Goal: Communication & Community: Answer question/provide support

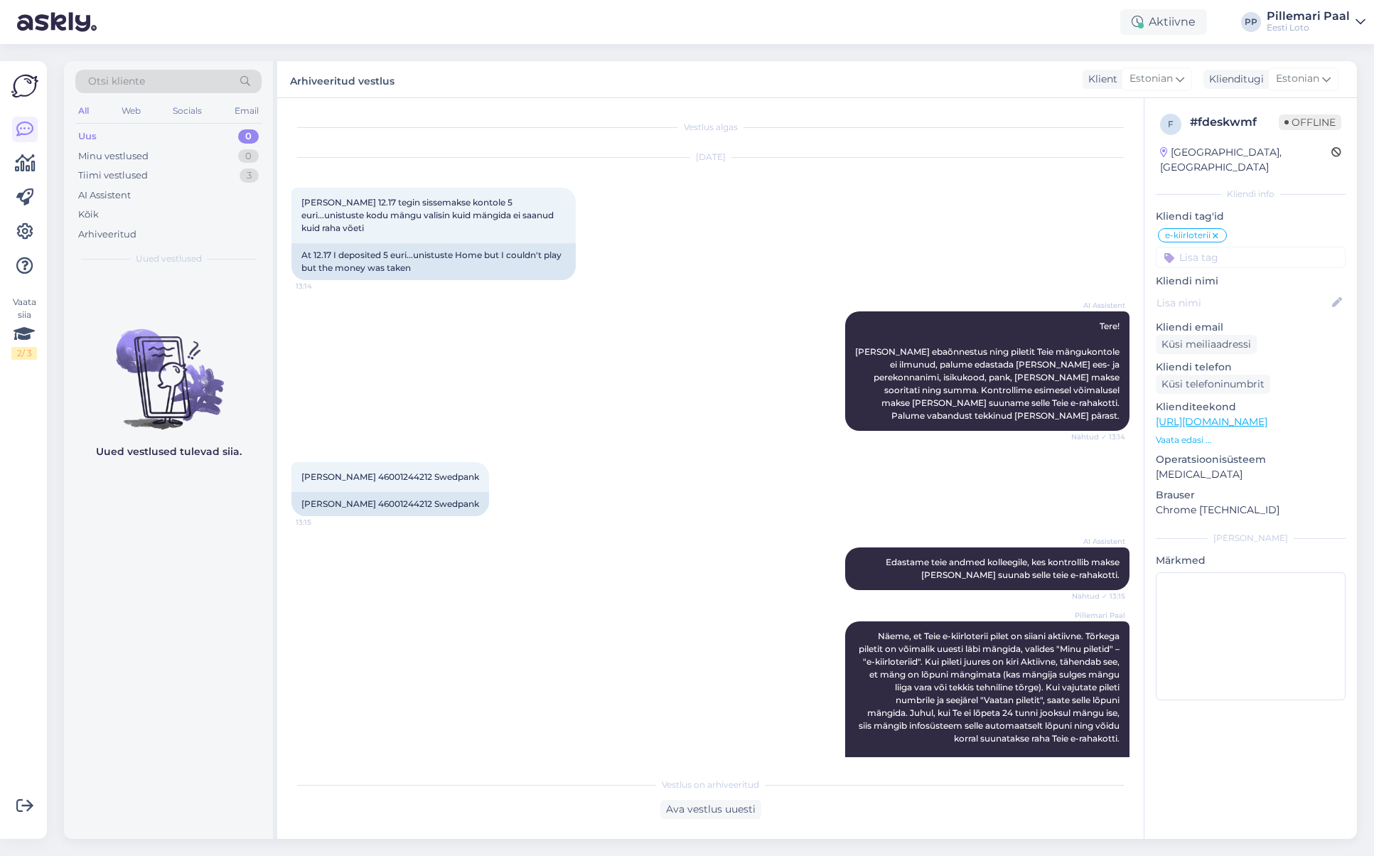
scroll to position [25, 0]
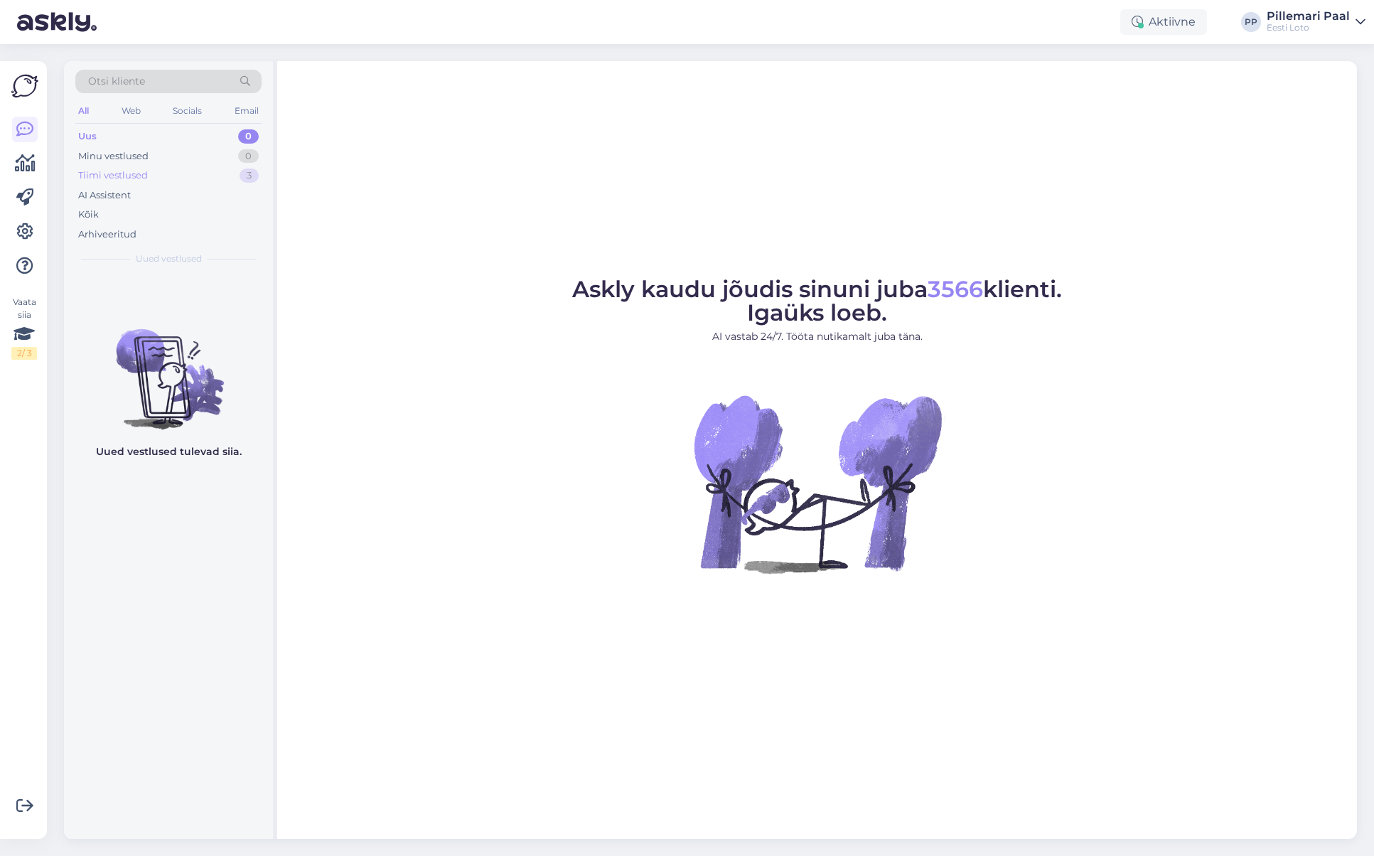
click at [136, 173] on div "Tiimi vestlused" at bounding box center [113, 175] width 70 height 14
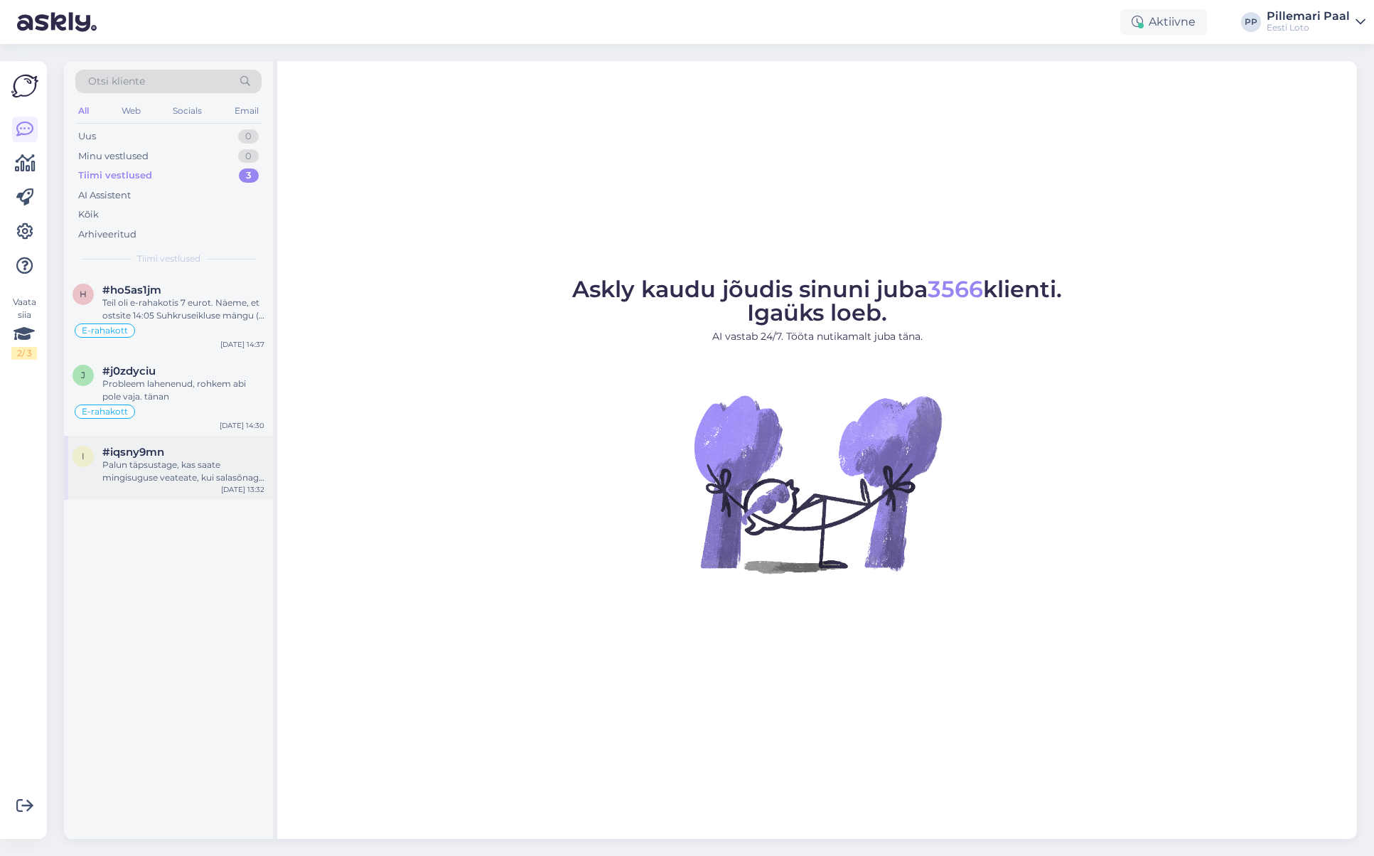
click at [161, 465] on div "Palun täpsustage, kas saate mingisuguse veateate, kui salasõnaga sisse logite?" at bounding box center [183, 471] width 162 height 26
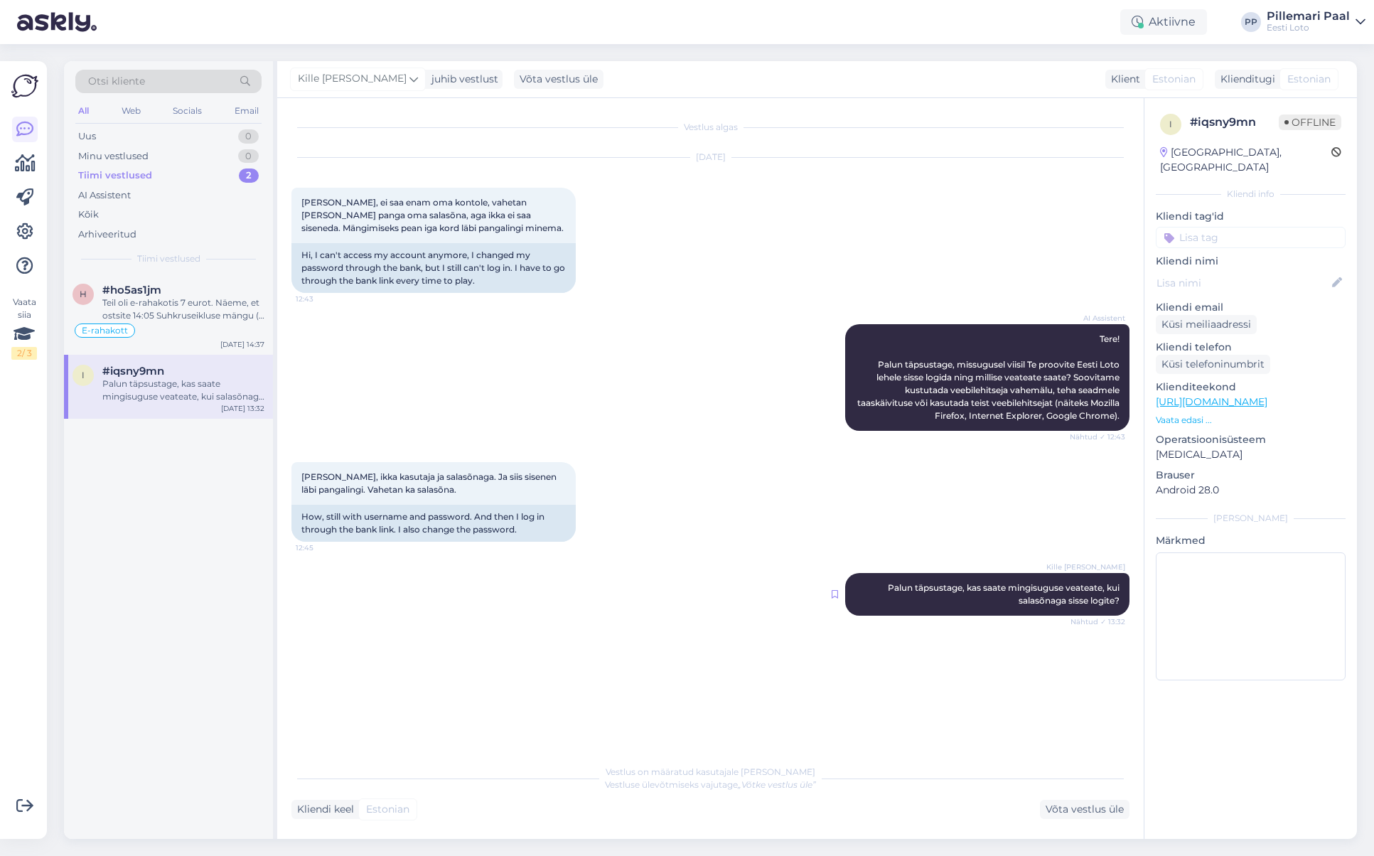
click at [834, 596] on icon at bounding box center [834, 594] width 6 height 9
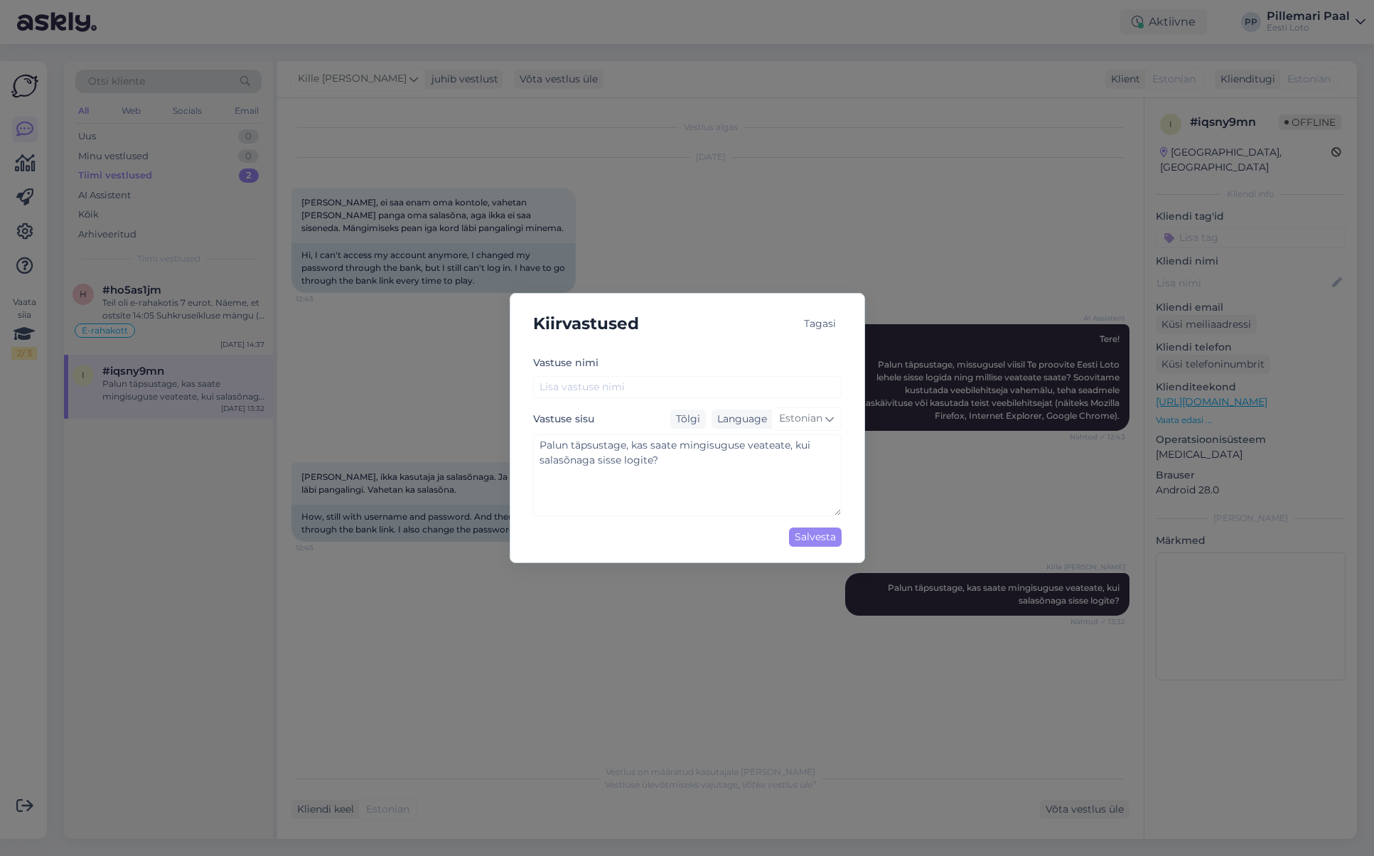
click at [823, 323] on div "Tagasi" at bounding box center [819, 323] width 43 height 19
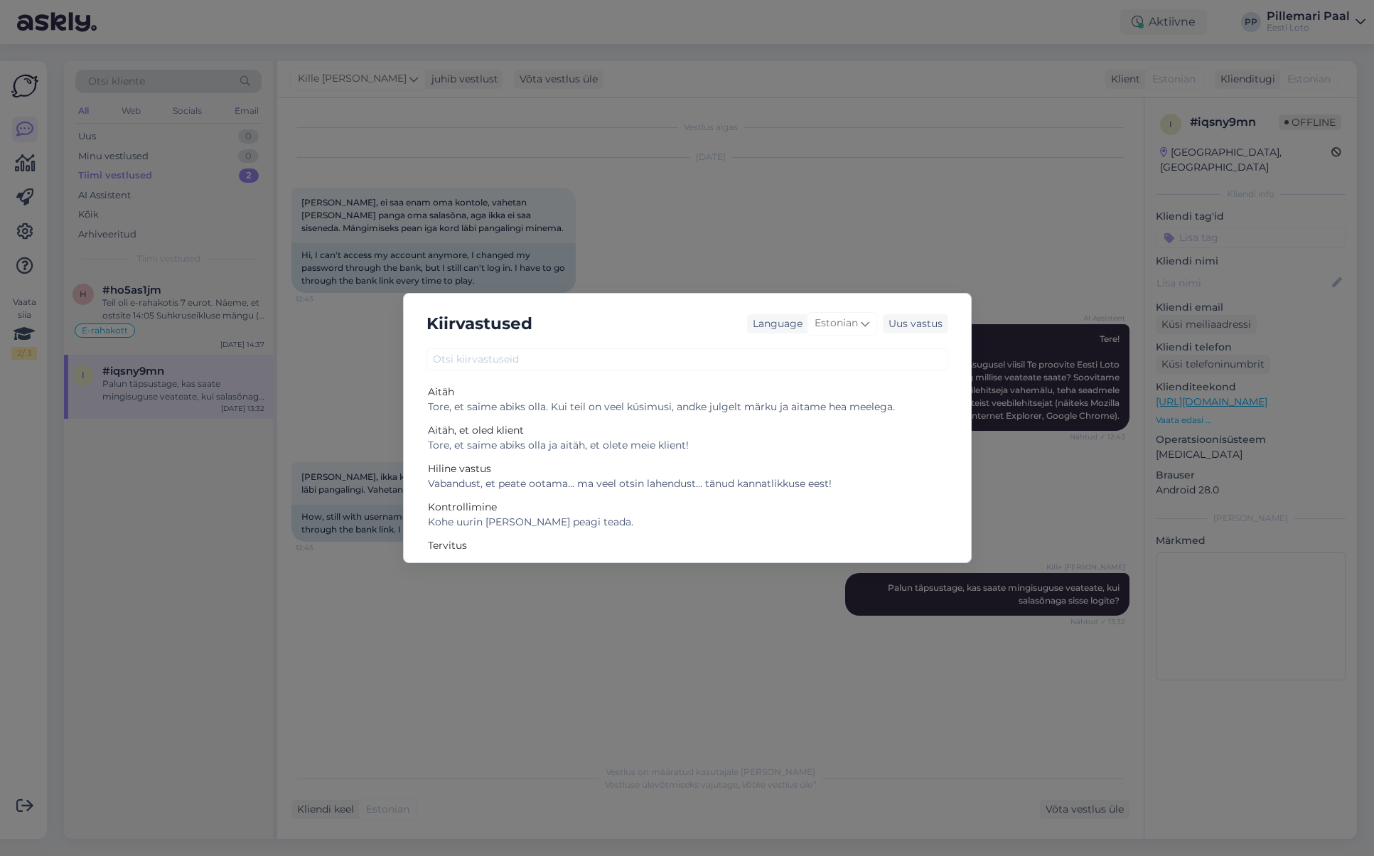
click at [741, 627] on div "Kiirvastused Language Estonian Uus vastus Aitäh Tore, et saime abiks olla. Kui …" at bounding box center [687, 428] width 1374 height 856
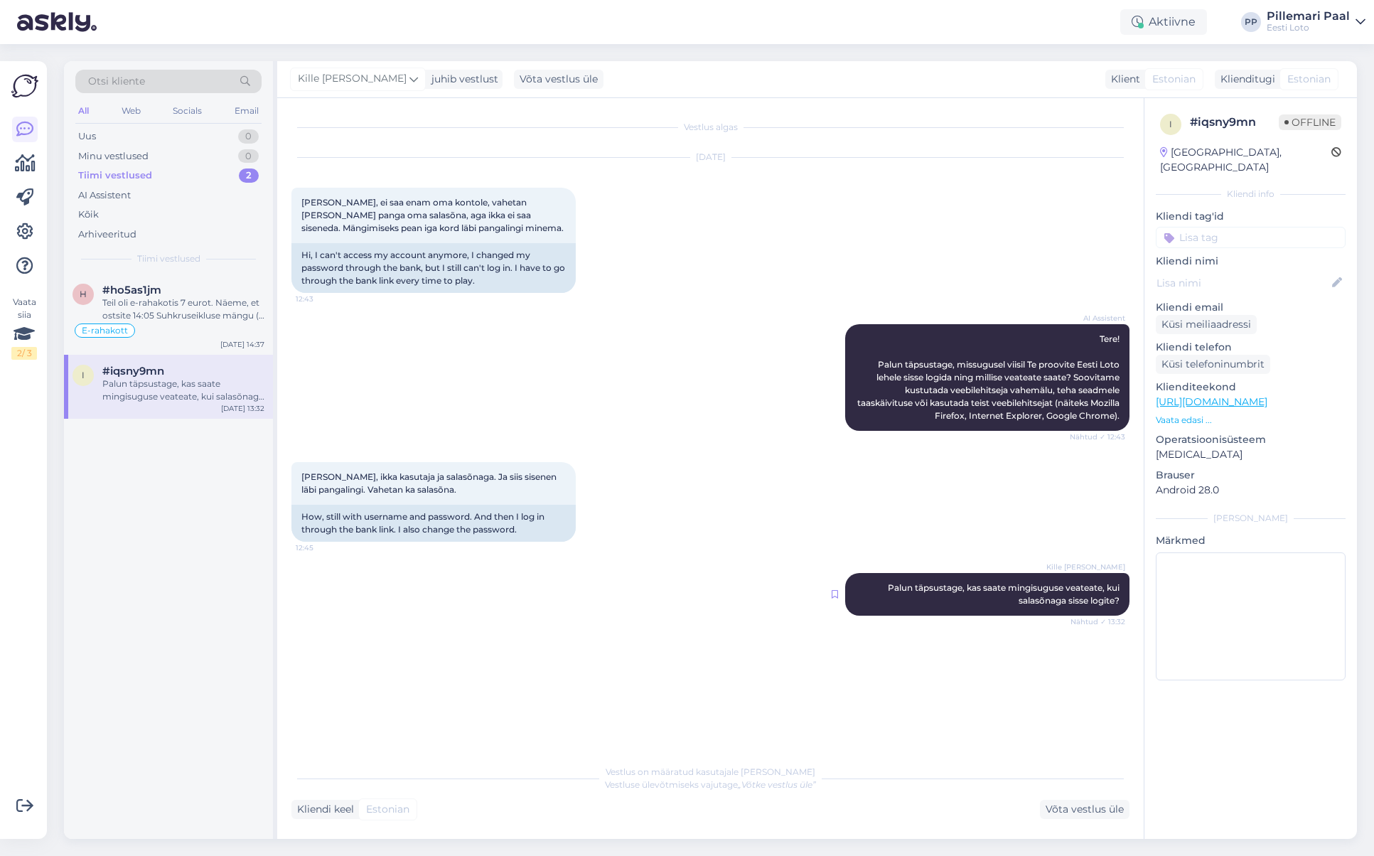
click at [834, 595] on icon at bounding box center [834, 594] width 6 height 9
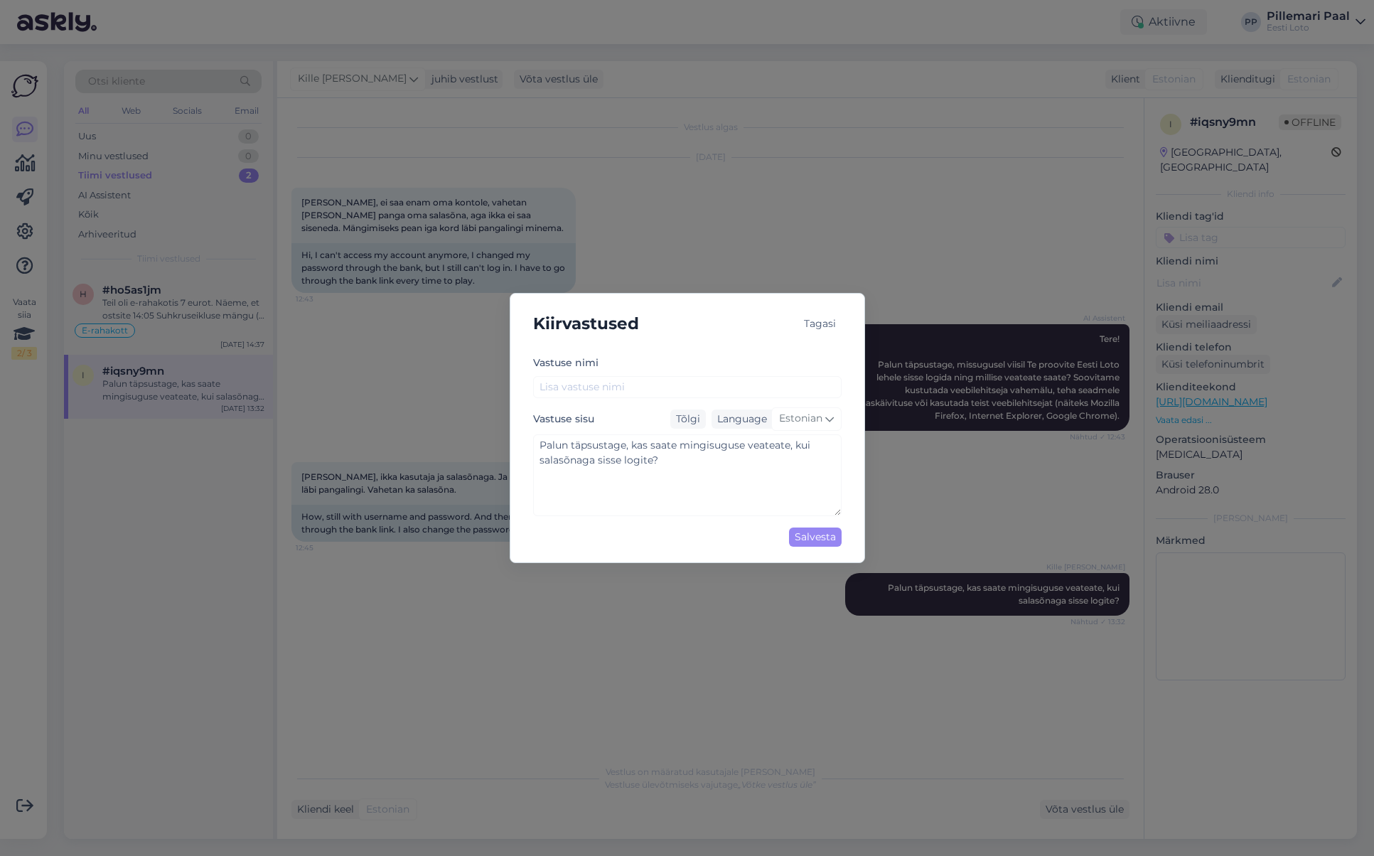
click at [812, 324] on div "Tagasi" at bounding box center [819, 323] width 43 height 19
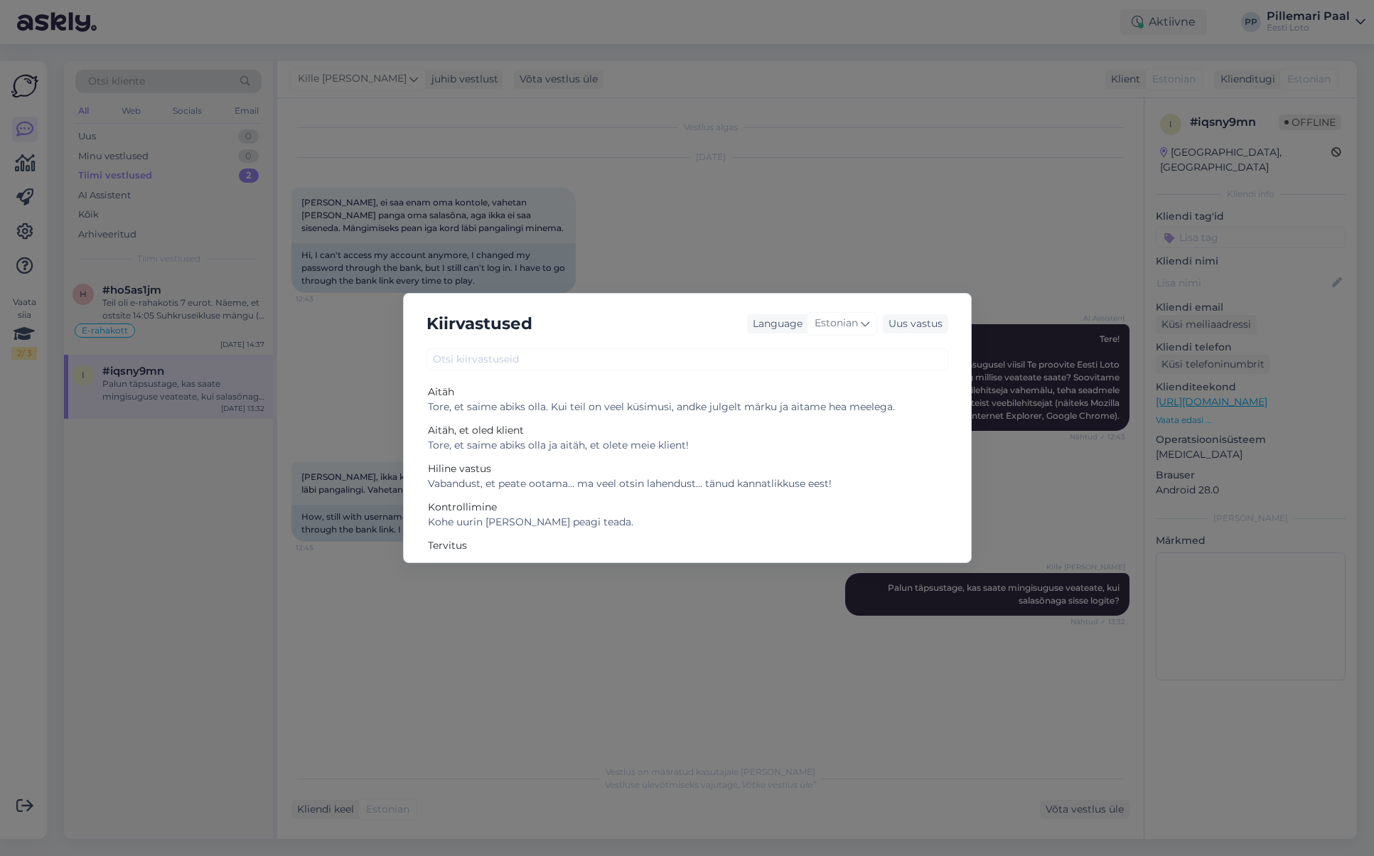
click at [382, 404] on div "Kiirvastused Language Estonian Uus vastus Aitäh Tore, et saime abiks olla. Kui …" at bounding box center [687, 428] width 1374 height 856
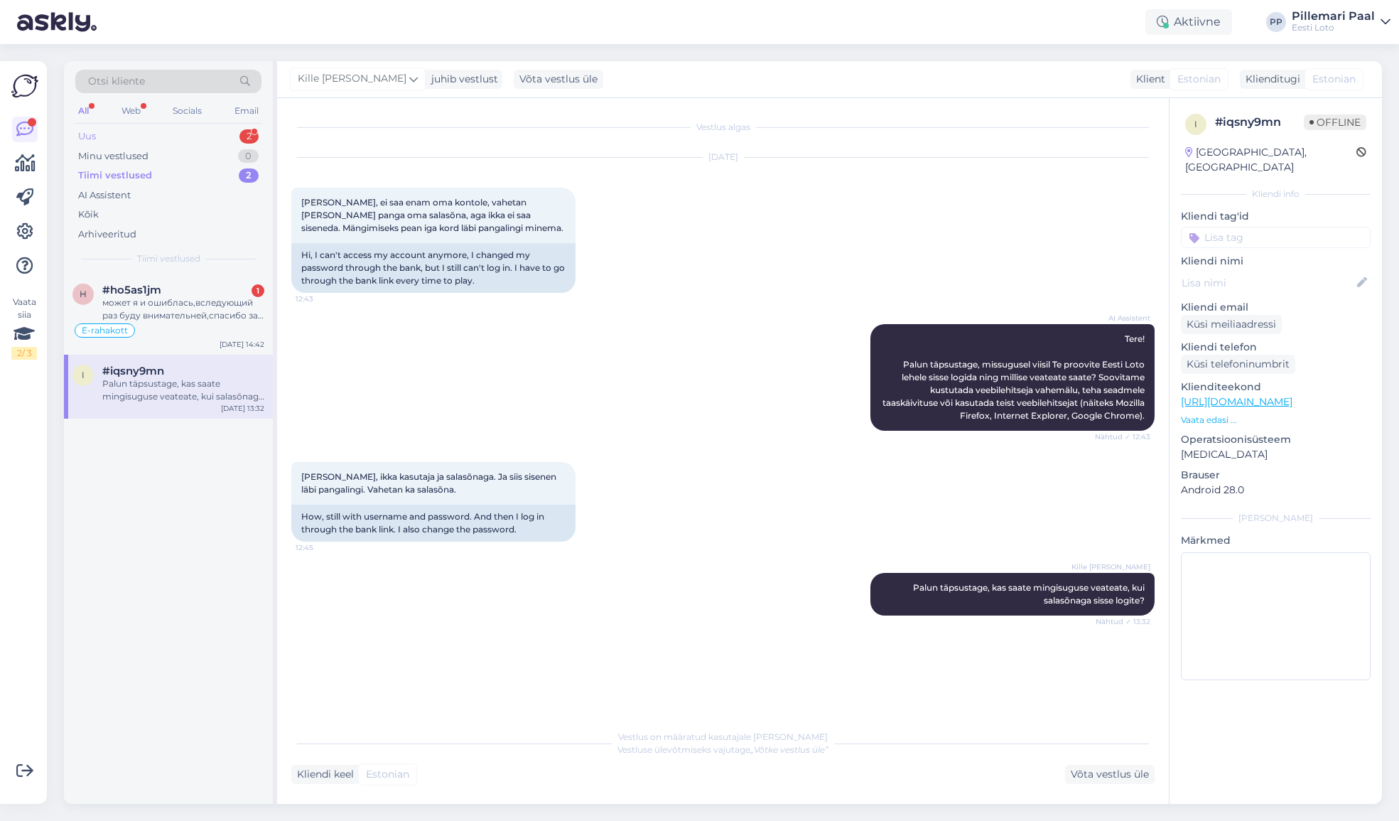
click at [99, 135] on div "Uus 2" at bounding box center [168, 136] width 186 height 20
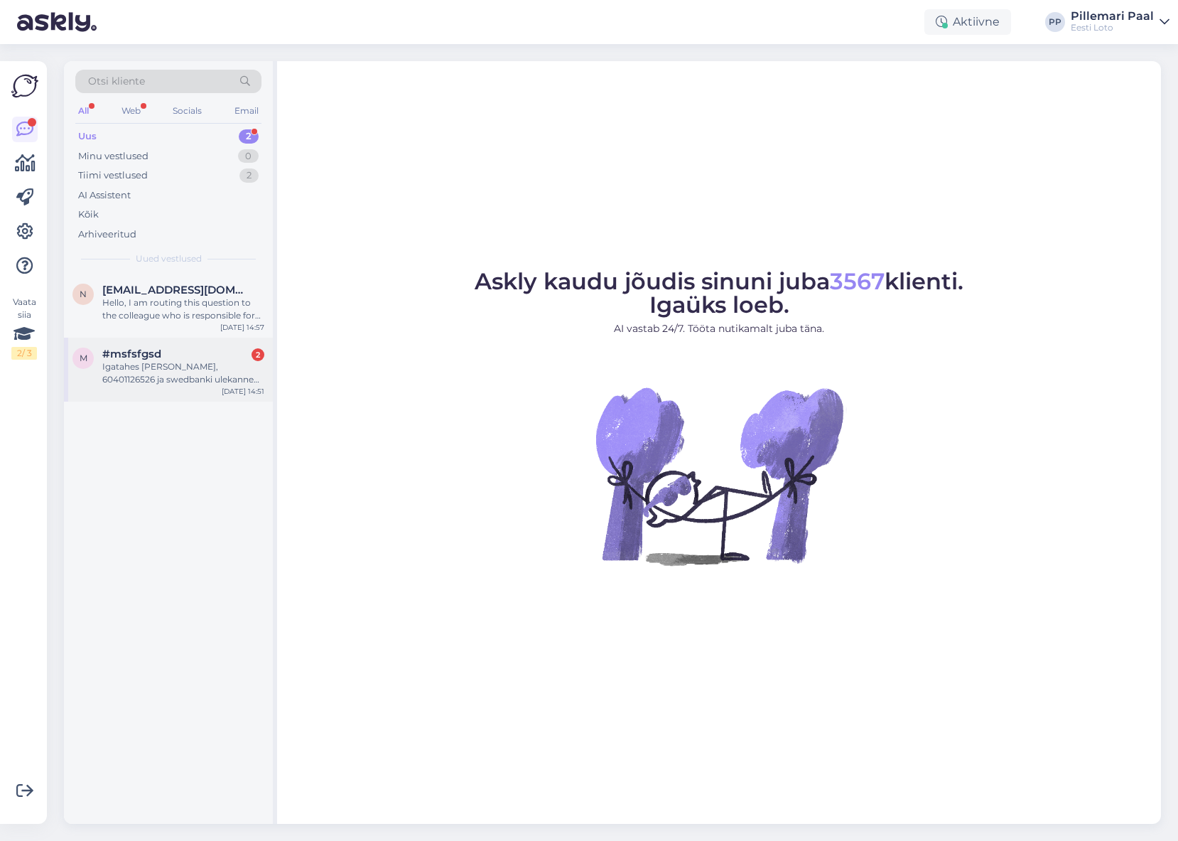
click at [162, 365] on div "Igatahes [PERSON_NAME], 60401126526 ja swedbanki ulekanne oli summas 5€" at bounding box center [183, 373] width 162 height 26
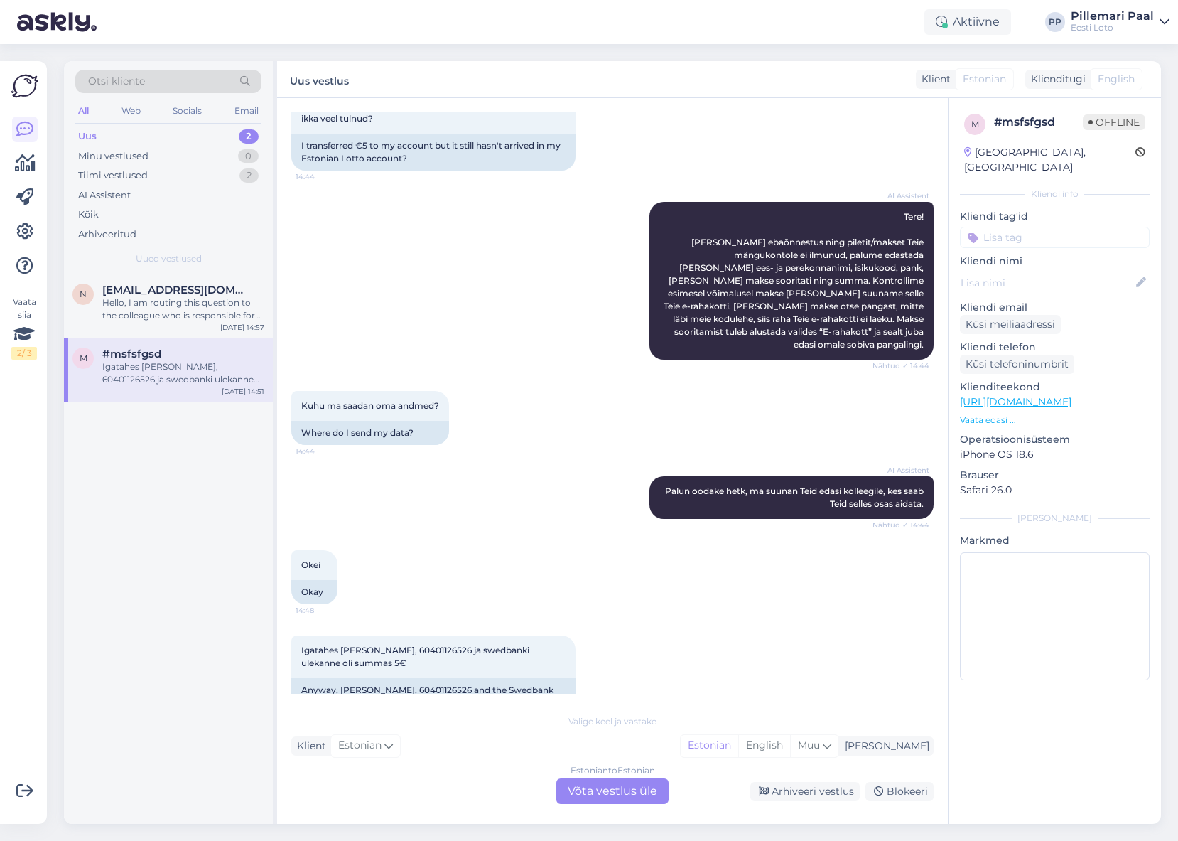
scroll to position [121, 0]
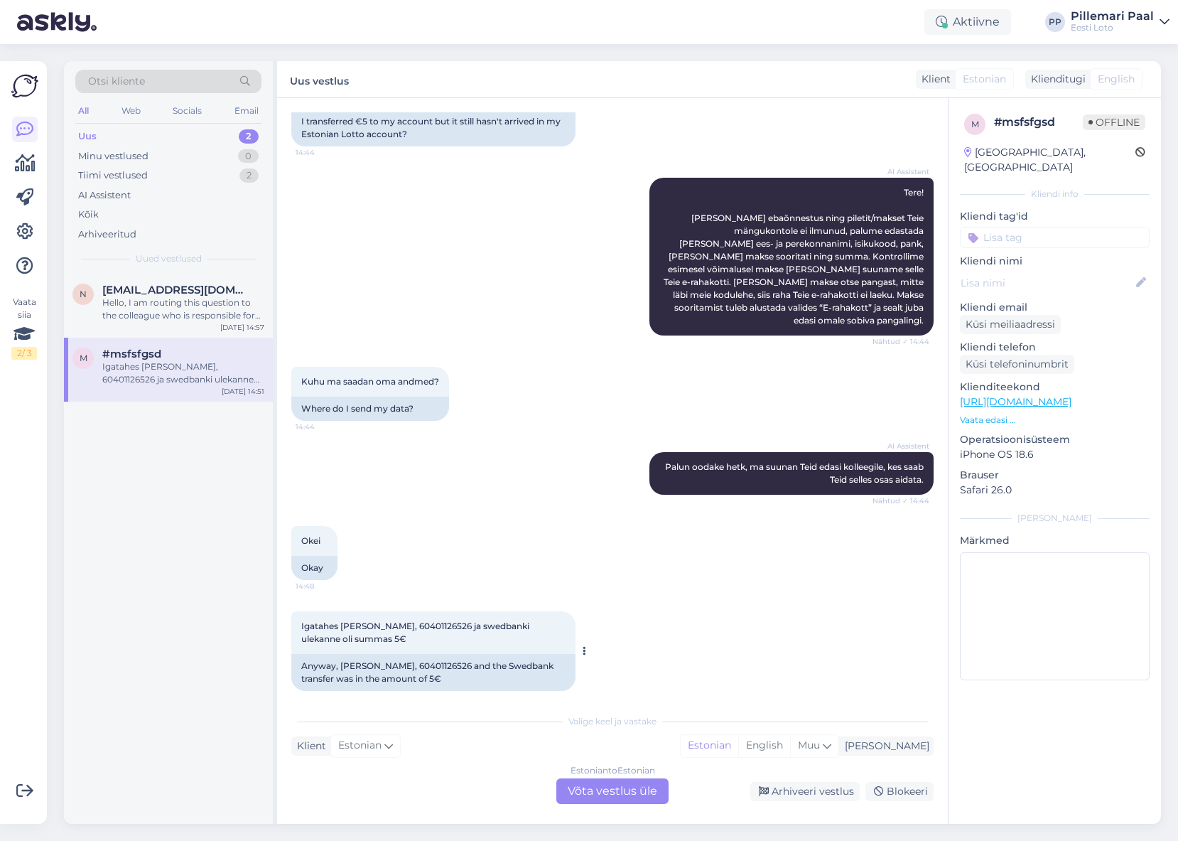
click at [434, 620] on span "Igatahes [PERSON_NAME], 60401126526 ja swedbanki ulekanne oli summas 5€" at bounding box center [416, 631] width 230 height 23
copy span "60401126526"
drag, startPoint x: 520, startPoint y: 543, endPoint x: 537, endPoint y: 566, distance: 28.0
click at [520, 543] on div "Okei 14:48 Okay" at bounding box center [612, 552] width 642 height 85
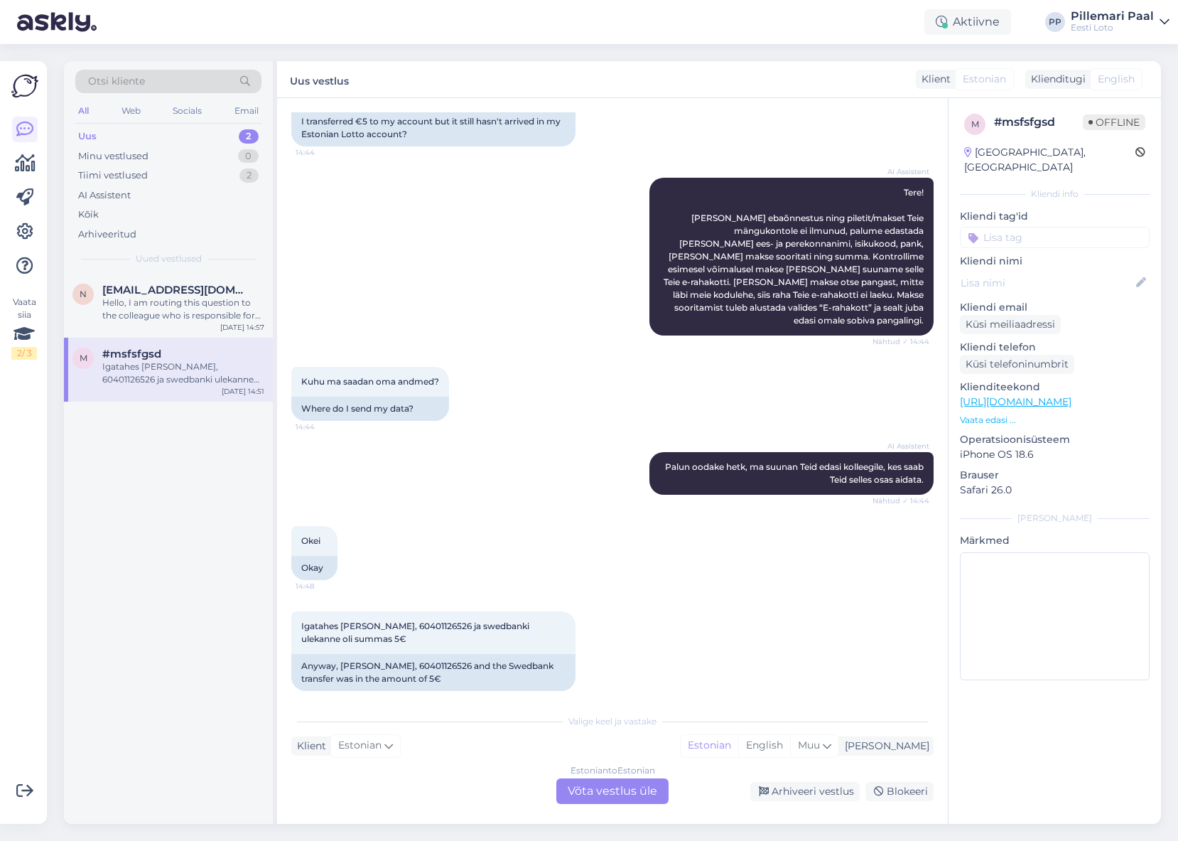
click at [627, 785] on div "Estonian to Estonian Võta vestlus üle" at bounding box center [612, 791] width 112 height 26
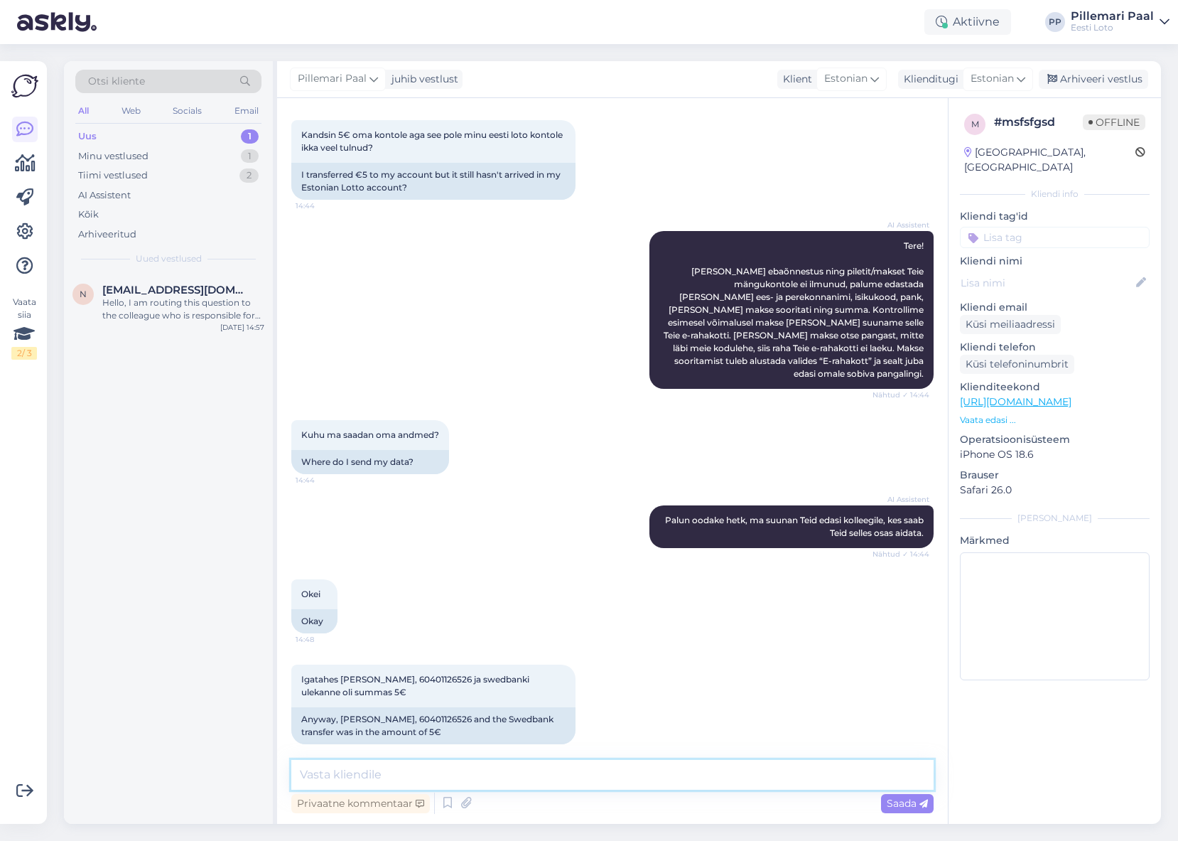
click at [436, 769] on textarea at bounding box center [612, 775] width 642 height 30
paste textarea "Näeme, et makse laekus väikese viibega Teie e-rahakotti. Palume vabandust tekki…"
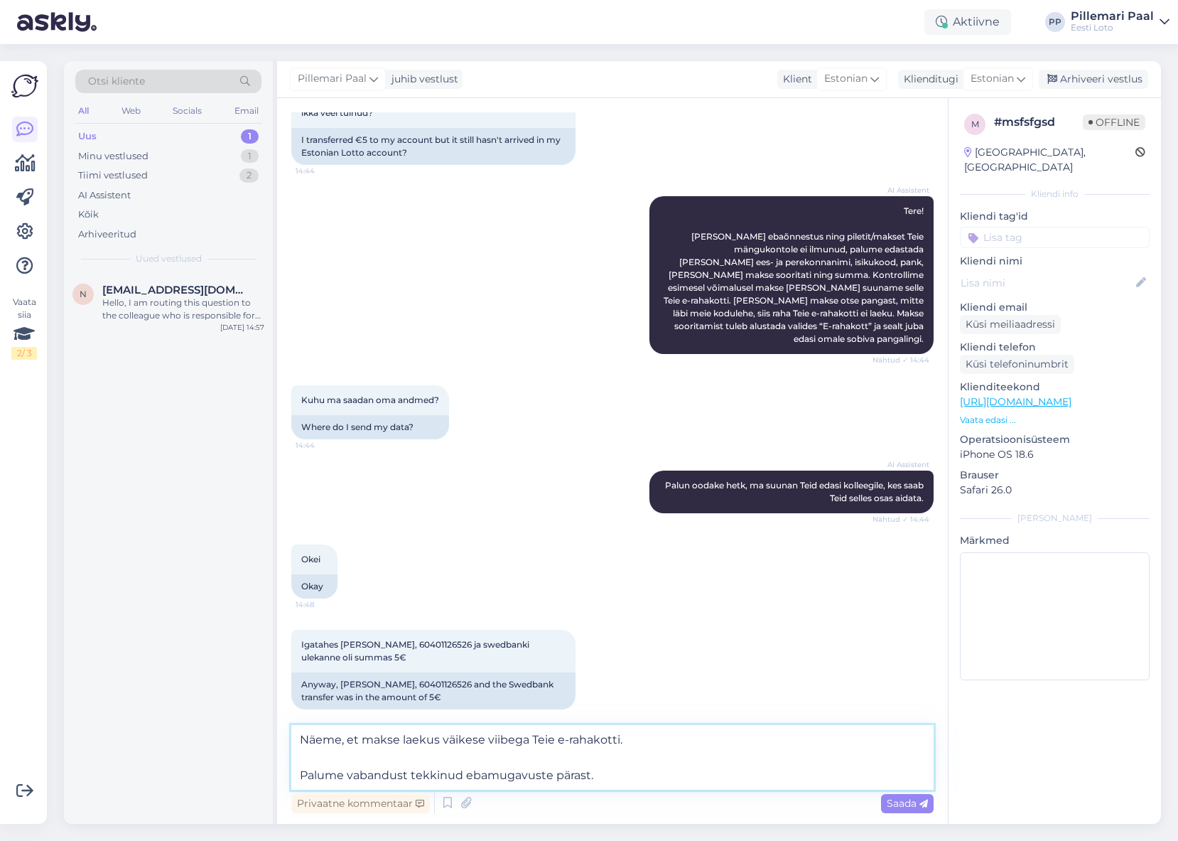
drag, startPoint x: 624, startPoint y: 769, endPoint x: 628, endPoint y: 779, distance: 10.6
click at [624, 769] on textarea "Näeme, et makse laekus väikese viibega Teie e-rahakotti. Palume vabandust tekki…" at bounding box center [612, 757] width 642 height 65
type textarea "Näeme, et makse laekus väikese viibega Teie e-rahakotti. Palume vabandust tekki…"
click at [665, 763] on textarea "Näeme, et makse laekus väikese viibega Teie e-rahakotti. Palume vabandust tekki…" at bounding box center [612, 757] width 642 height 65
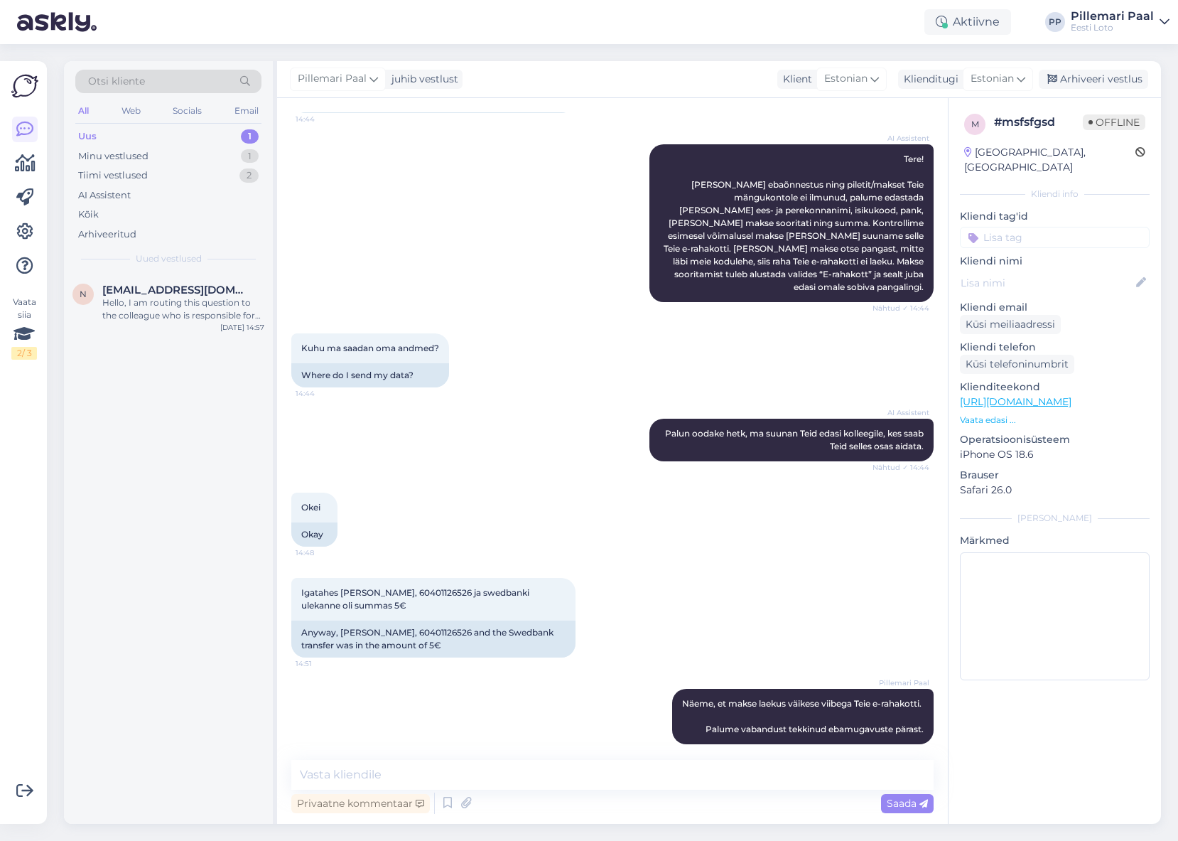
click at [1021, 228] on input at bounding box center [1055, 237] width 190 height 21
type input "e-raha"
click at [1053, 271] on span "E-rahakott" at bounding box center [1055, 275] width 46 height 9
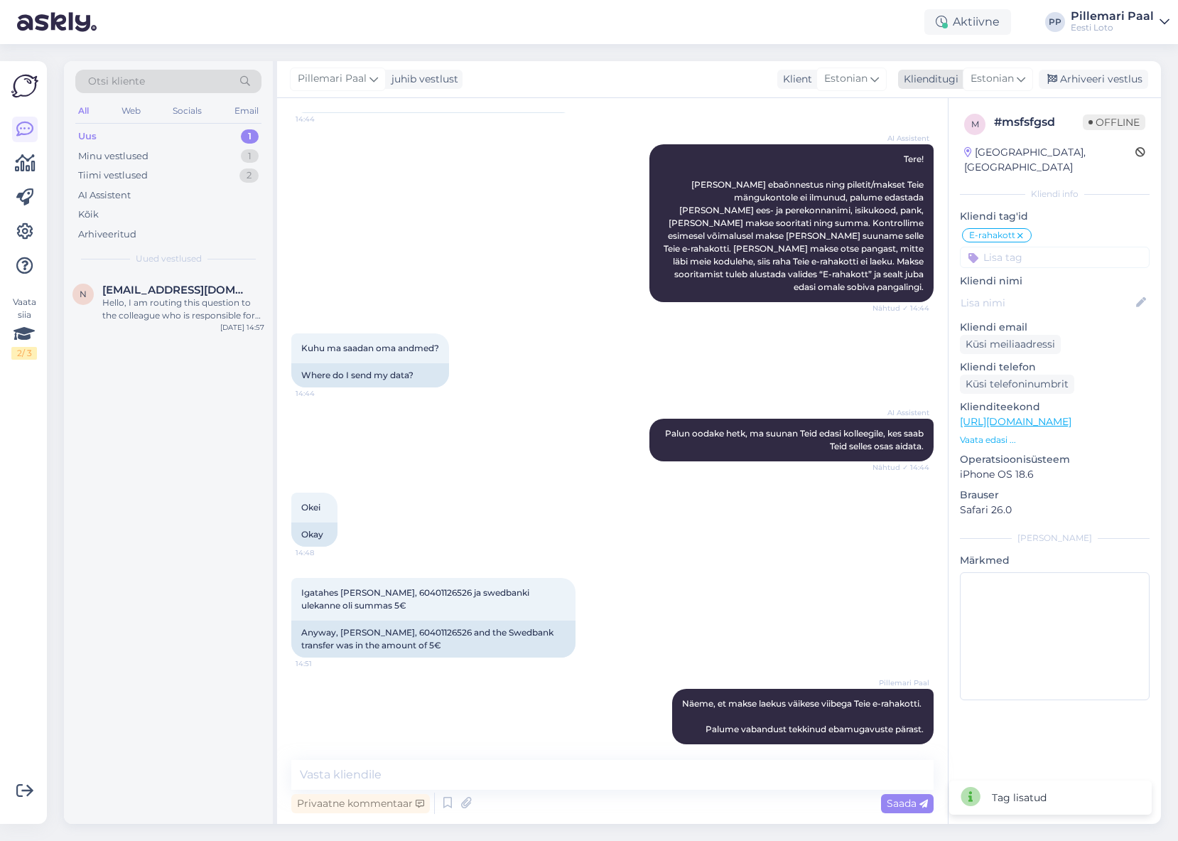
click at [1082, 81] on div "Arhiveeri vestlus" at bounding box center [1093, 79] width 109 height 19
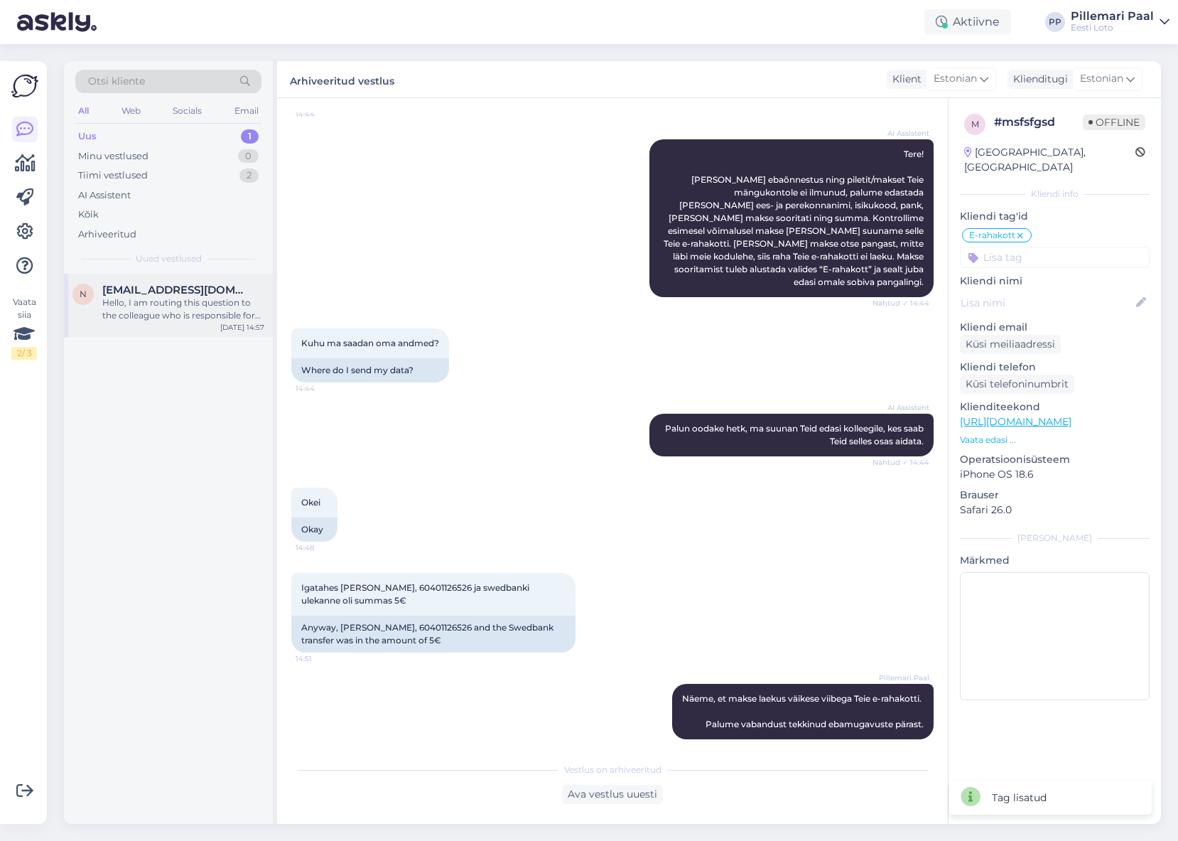
click at [154, 292] on span "natalja.kornoljeva@mail.ee" at bounding box center [176, 290] width 148 height 13
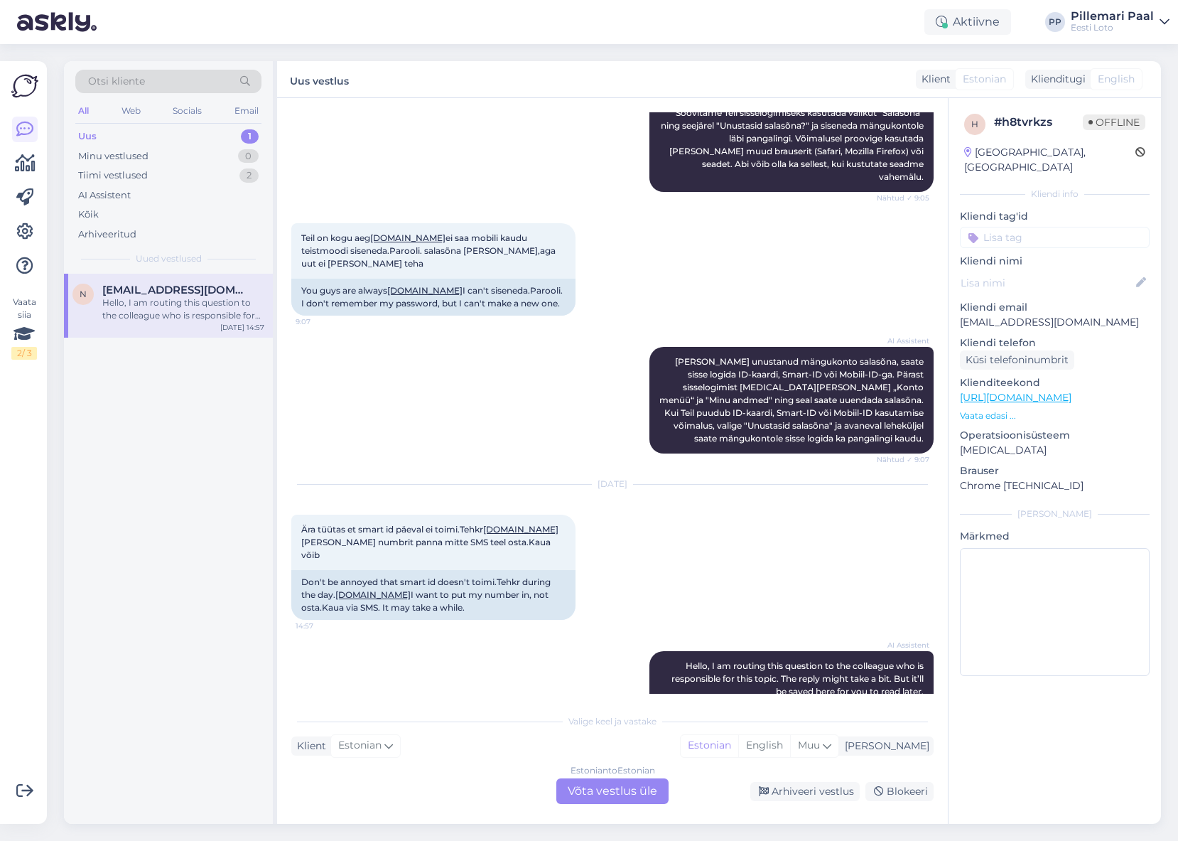
scroll to position [746, 0]
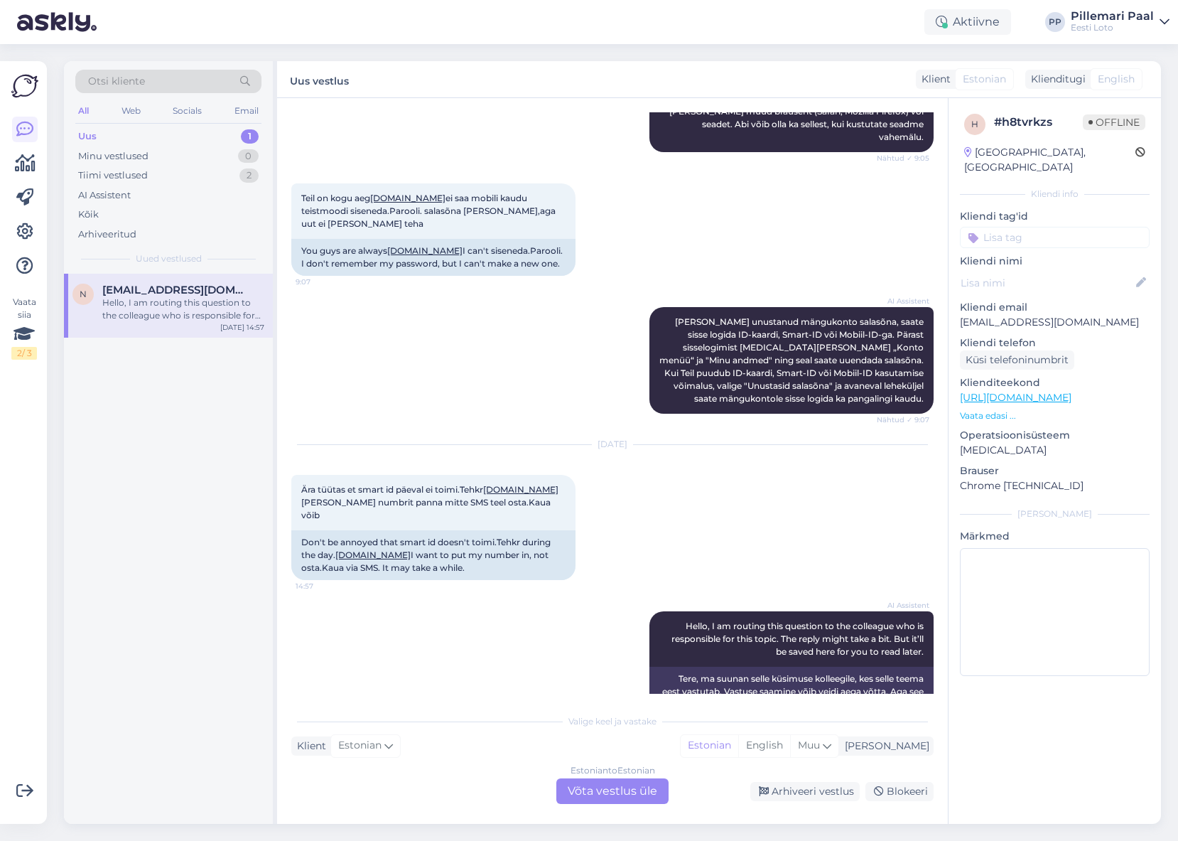
click at [618, 797] on div "Estonian to Estonian Võta vestlus üle" at bounding box center [612, 791] width 112 height 26
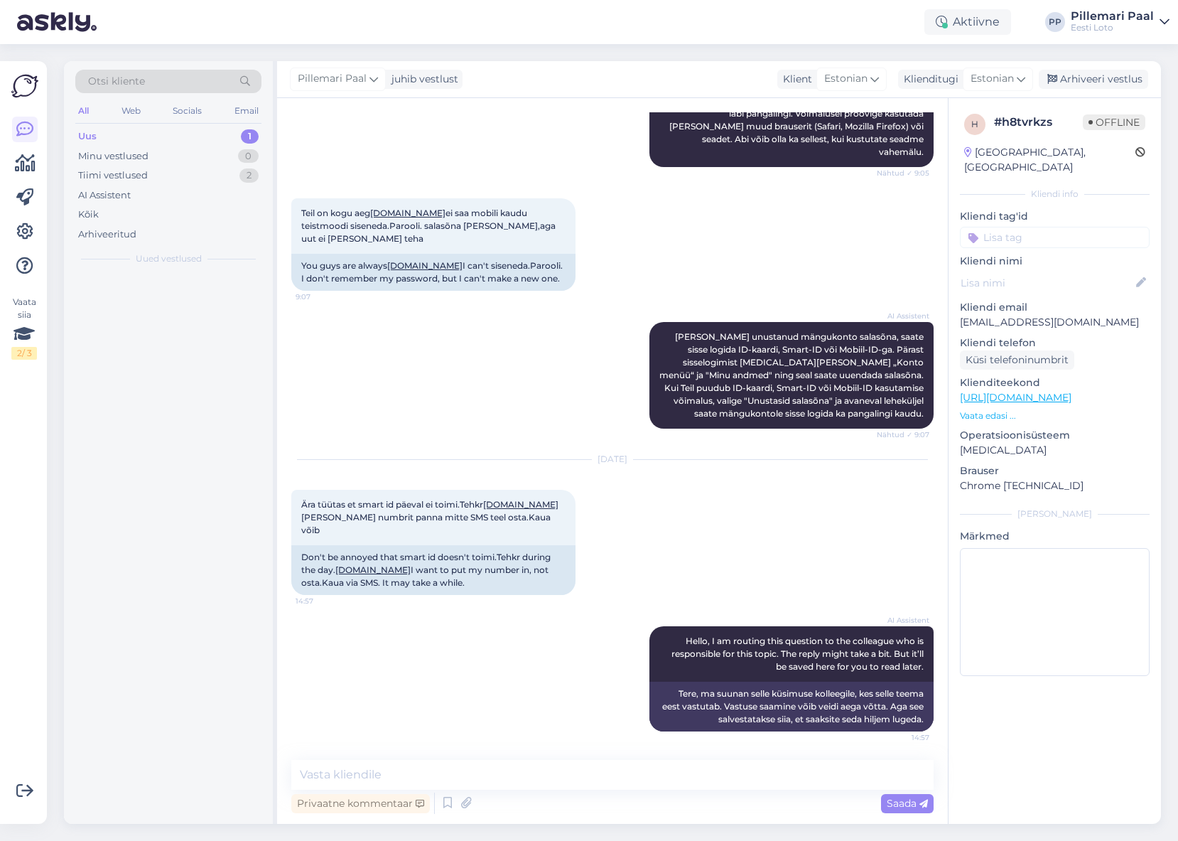
scroll to position [693, 0]
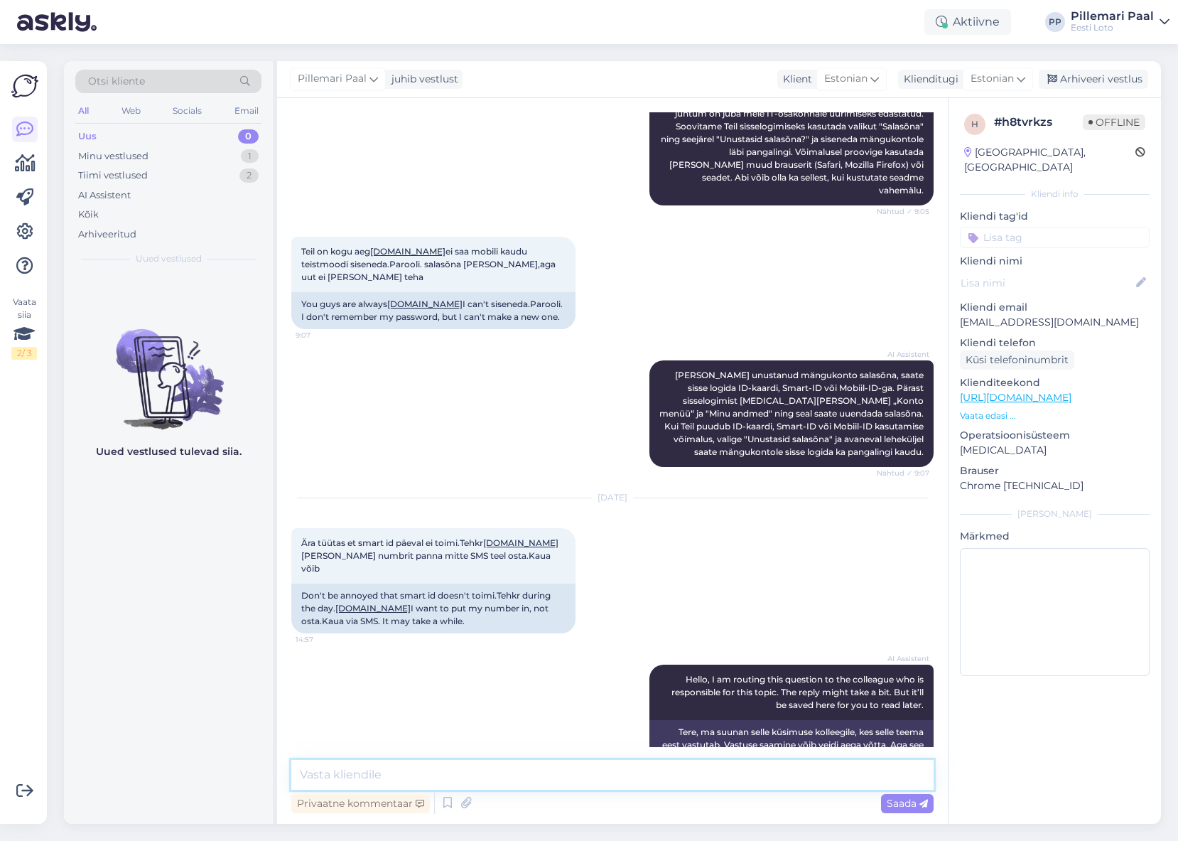
click at [466, 762] on textarea at bounding box center [612, 775] width 642 height 30
paste textarea "Üldisi tõrkeid Smart-ID-ga sisselogimisel meie kodulehel hetkel ei esine. Soovi…"
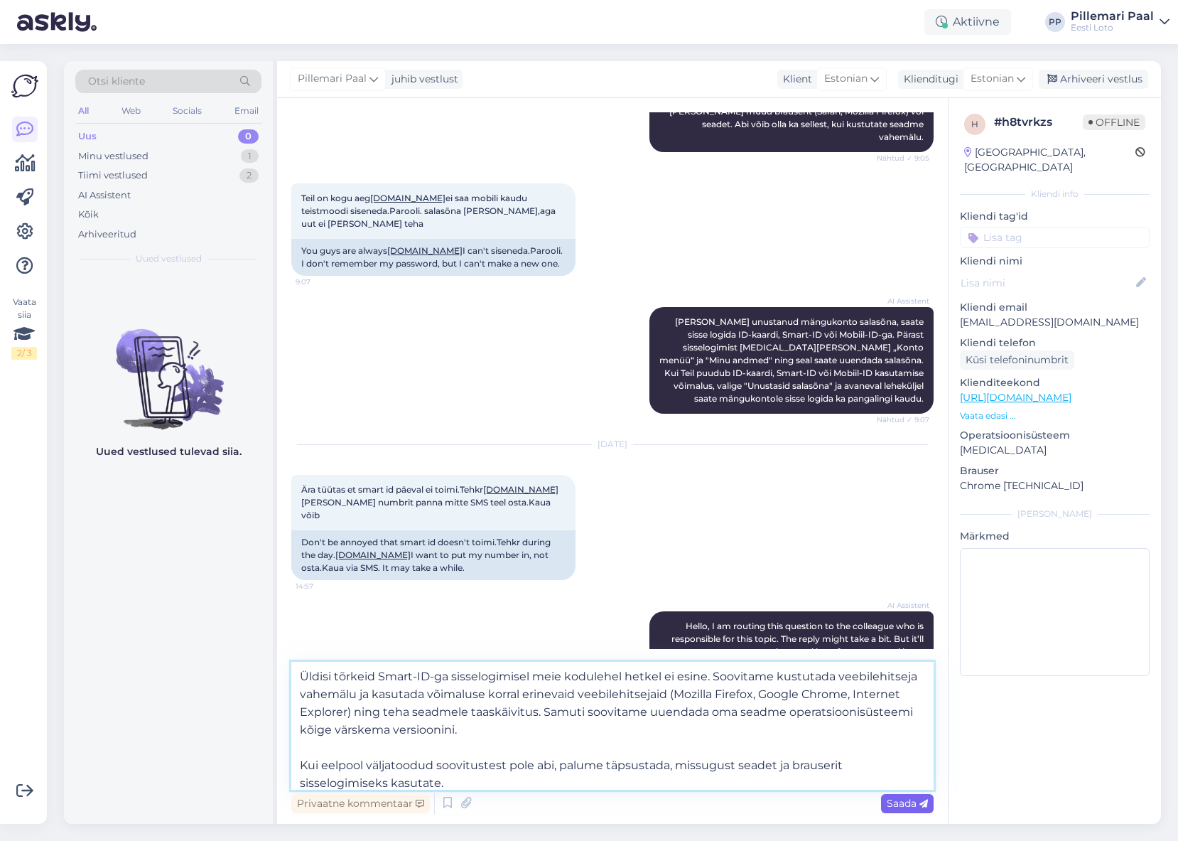
type textarea "Üldisi tõrkeid Smart-ID-ga sisselogimisel meie kodulehel hetkel ei esine. Soovi…"
click at [893, 804] on span "Saada" at bounding box center [907, 803] width 41 height 13
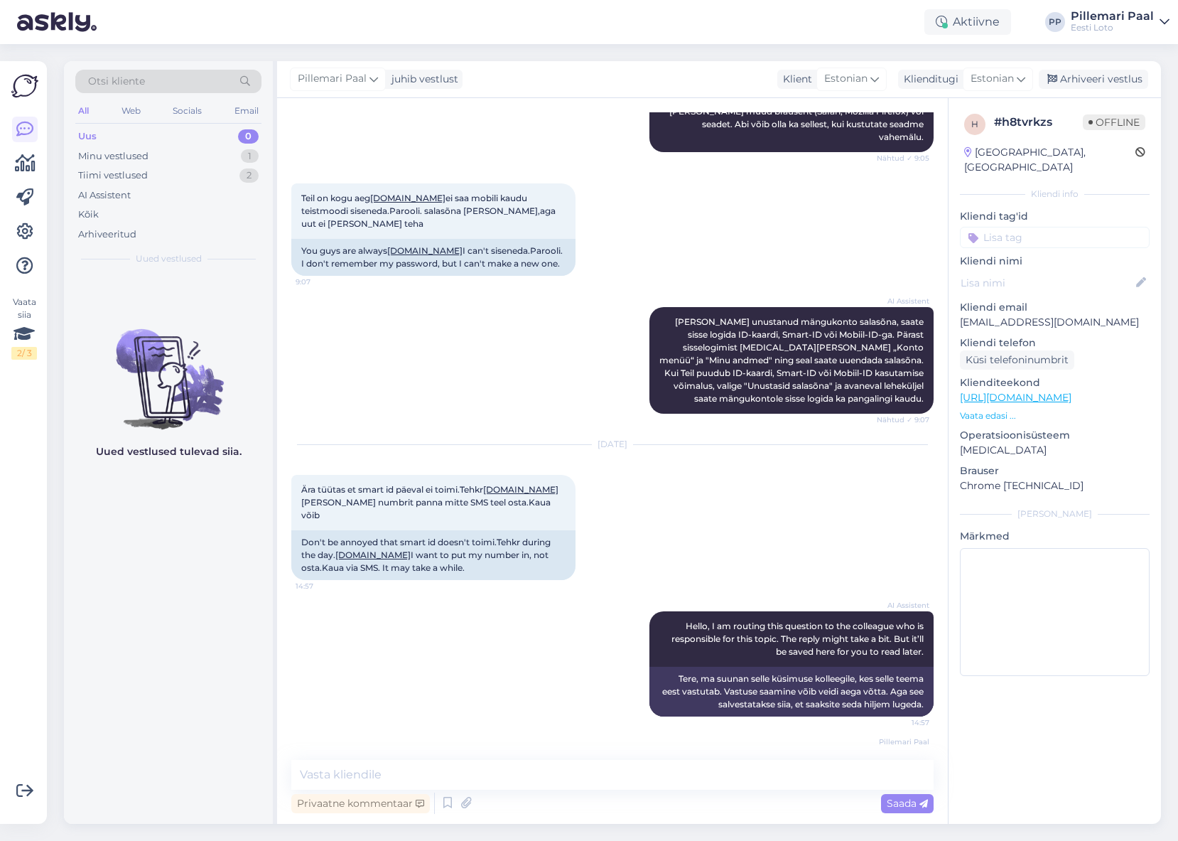
scroll to position [882, 0]
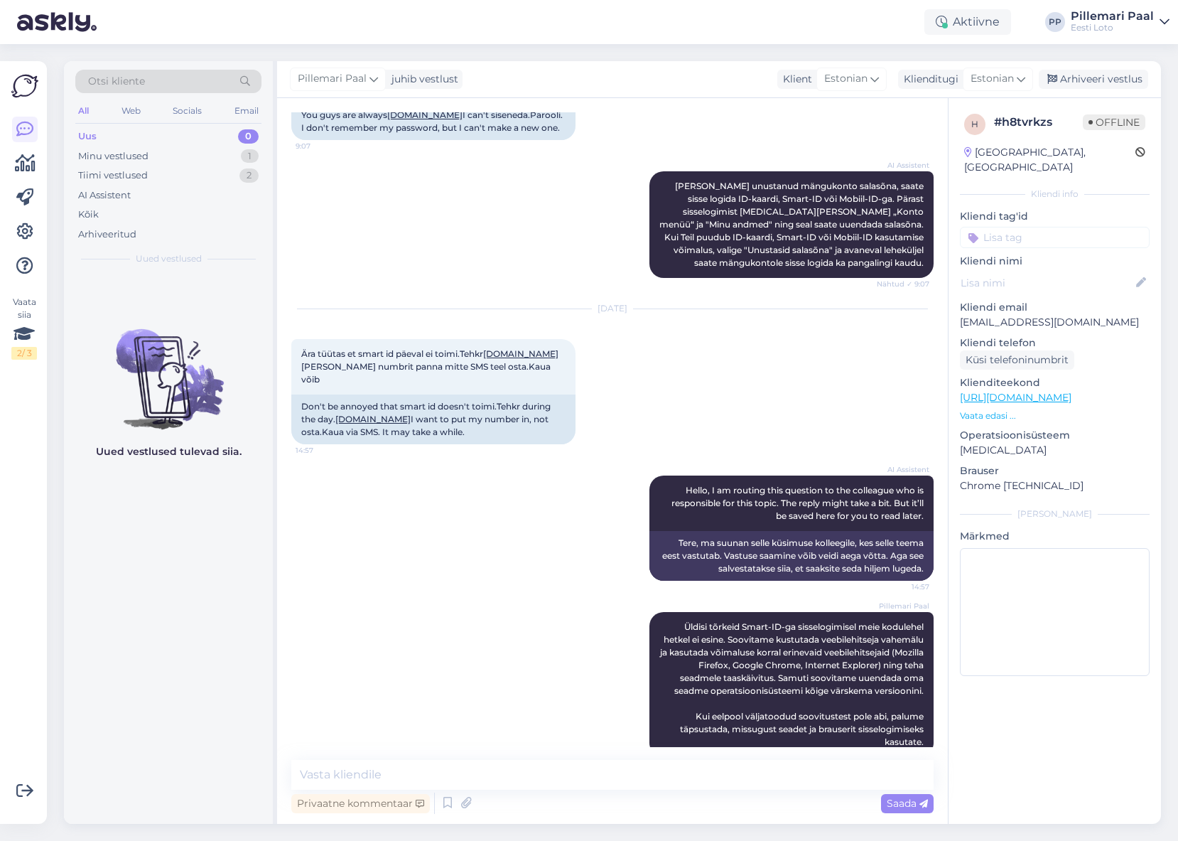
click at [1003, 227] on input at bounding box center [1055, 237] width 190 height 21
type input "sma"
click at [1027, 271] on span "Smart-ID probleem" at bounding box center [1026, 275] width 84 height 9
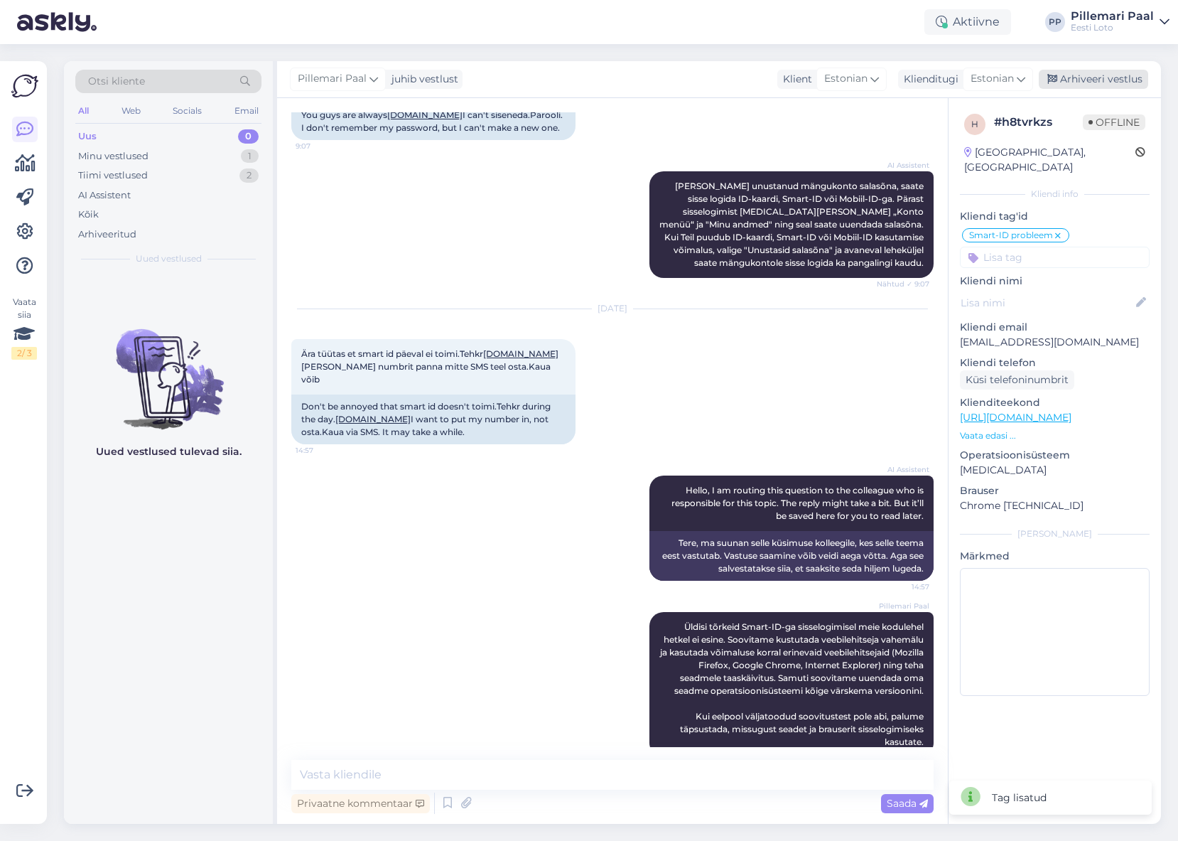
click at [1087, 81] on div "Arhiveeri vestlus" at bounding box center [1093, 79] width 109 height 19
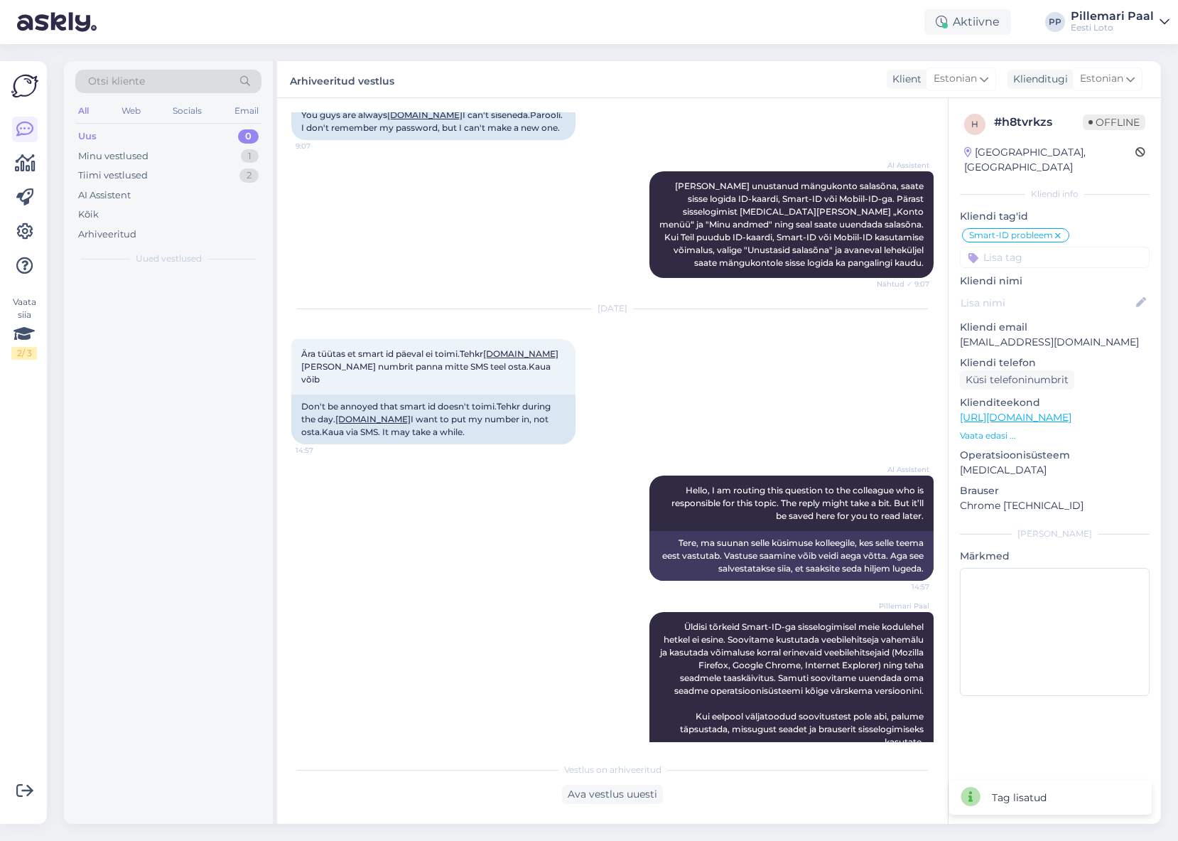
scroll to position [887, 0]
